Goal: Information Seeking & Learning: Check status

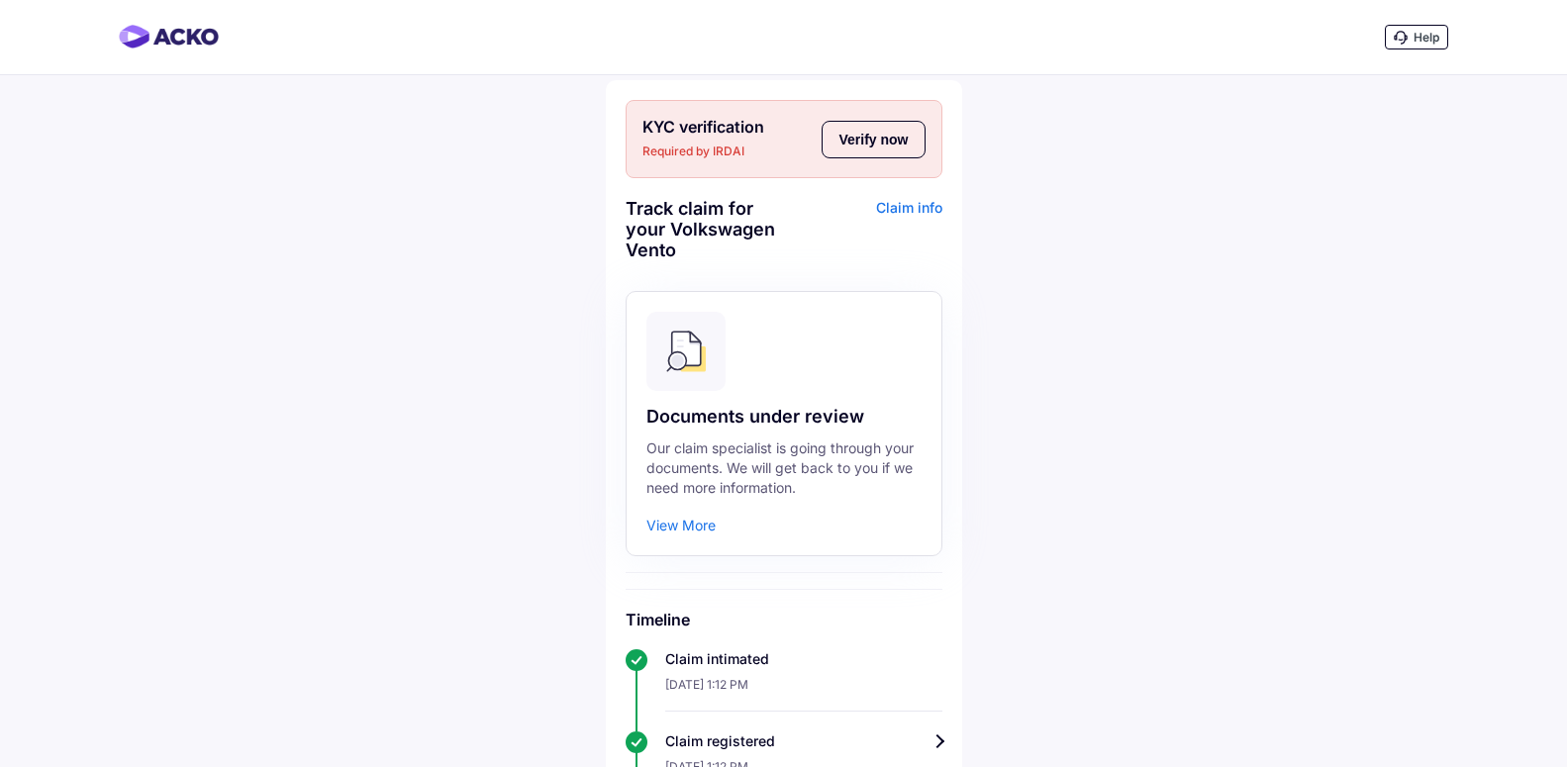
click at [885, 136] on button "Verify now" at bounding box center [873, 140] width 103 height 38
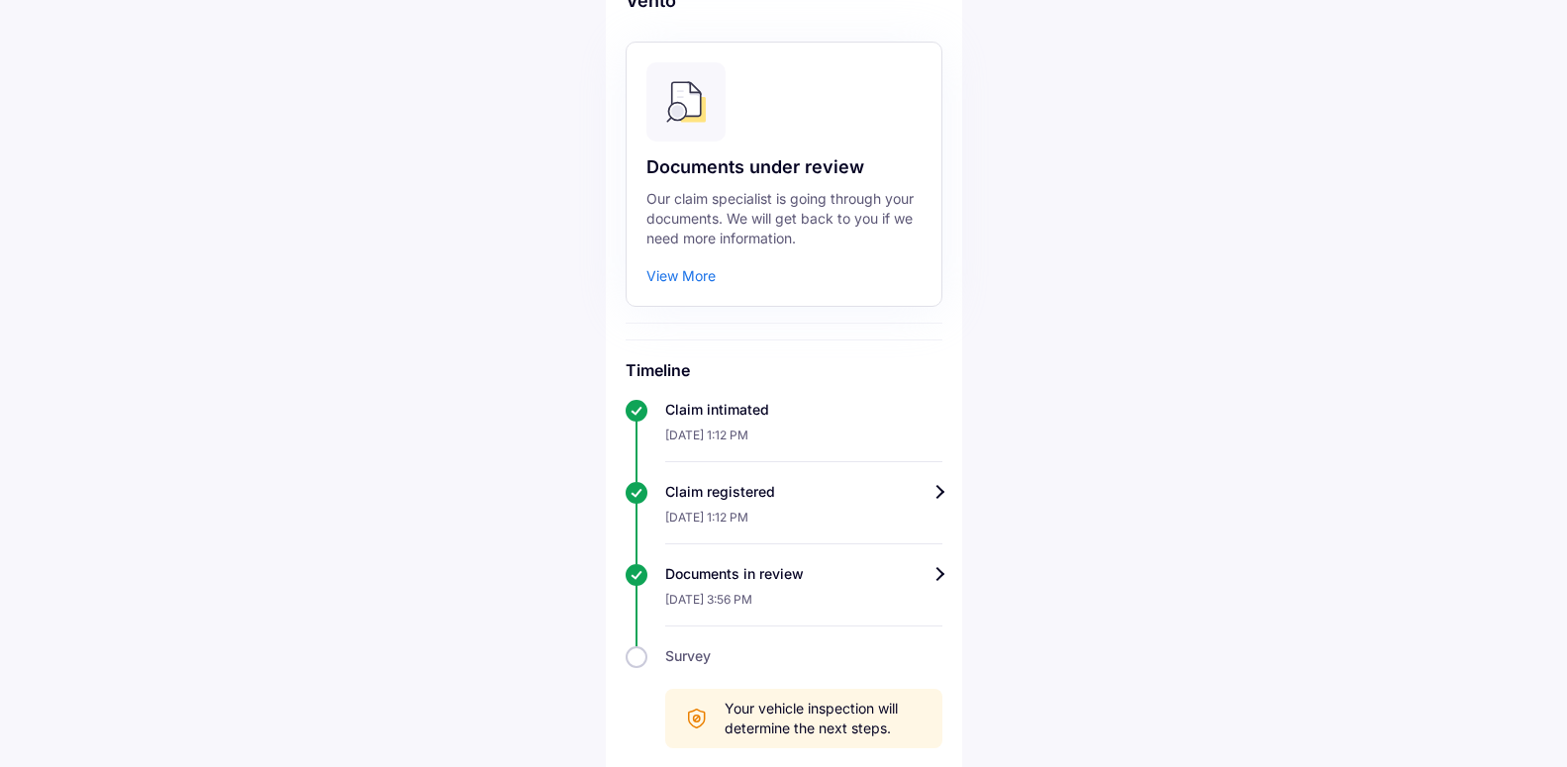
scroll to position [172, 0]
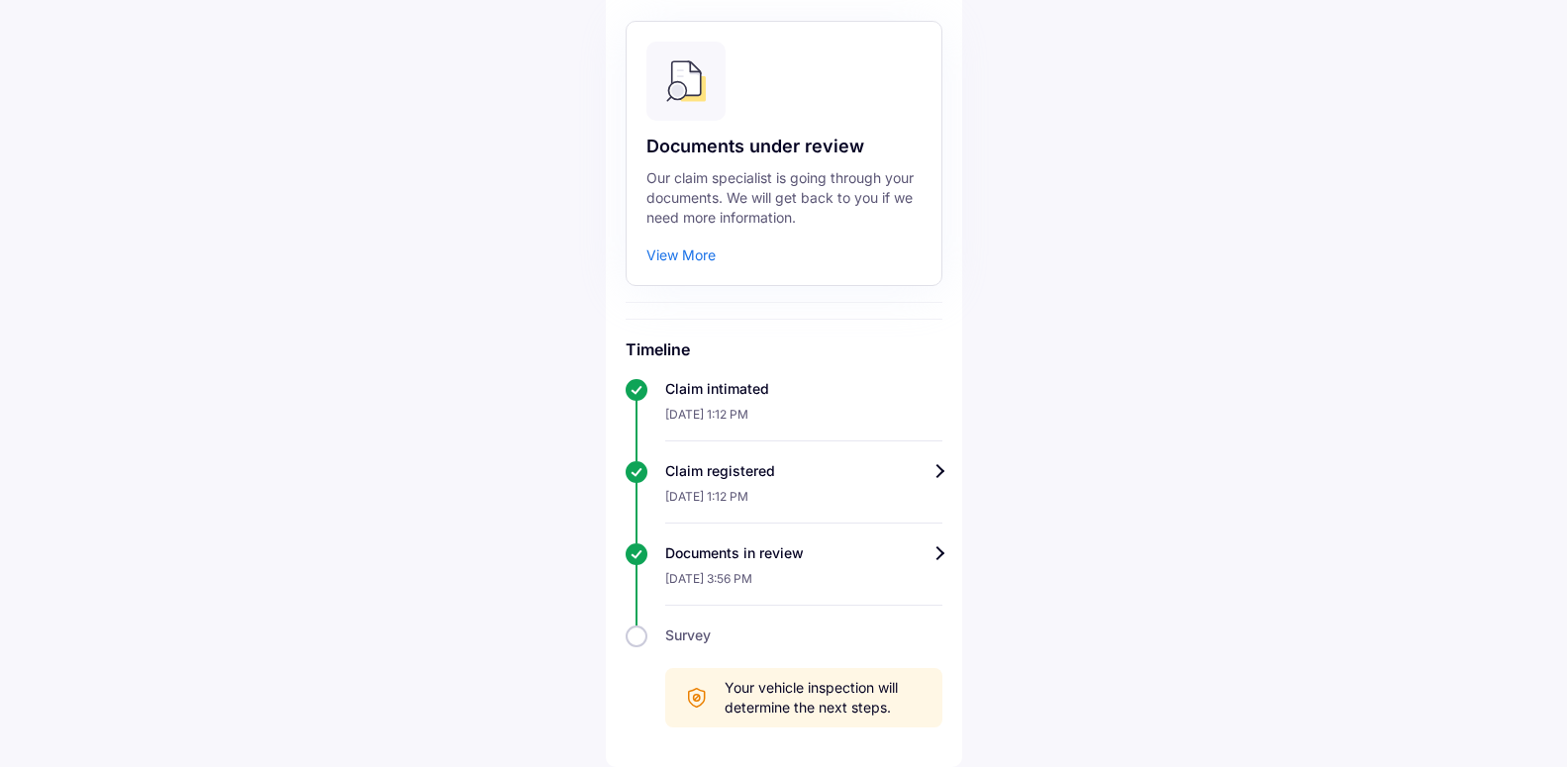
click at [934, 468] on div "Claim registered" at bounding box center [803, 471] width 277 height 20
